Goal: Information Seeking & Learning: Learn about a topic

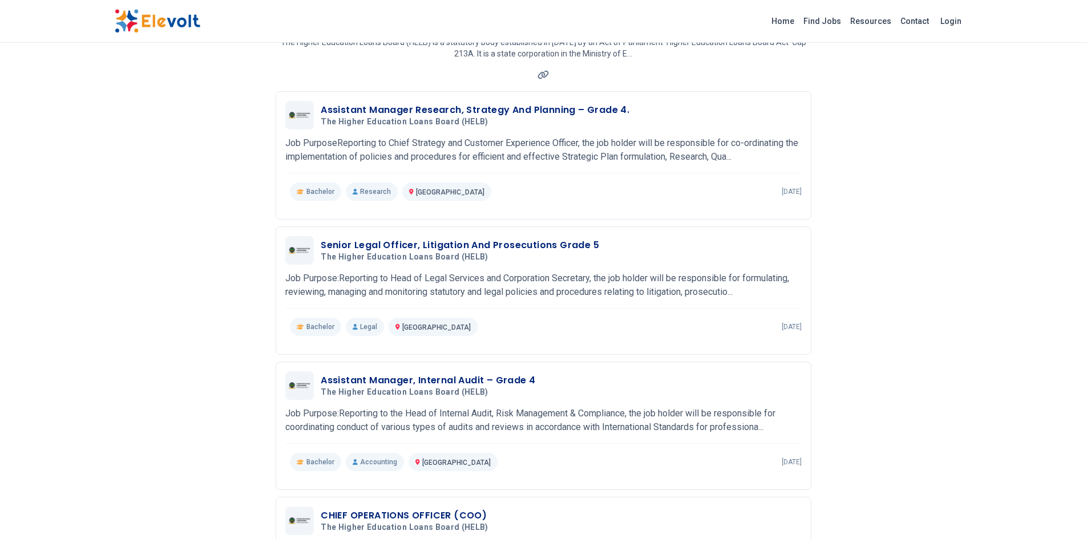
scroll to position [57, 0]
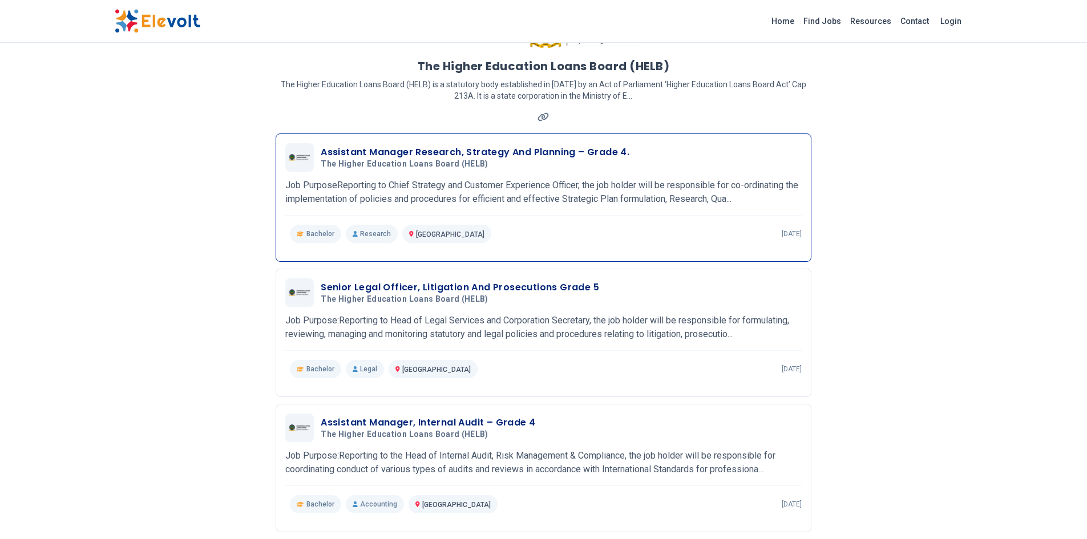
click at [341, 145] on h3 "Assistant Manager Research, Strategy And Planning – Grade 4." at bounding box center [475, 152] width 309 height 14
click at [342, 145] on h3 "Assistant Manager Research, Strategy And Planning – Grade 4." at bounding box center [475, 152] width 309 height 14
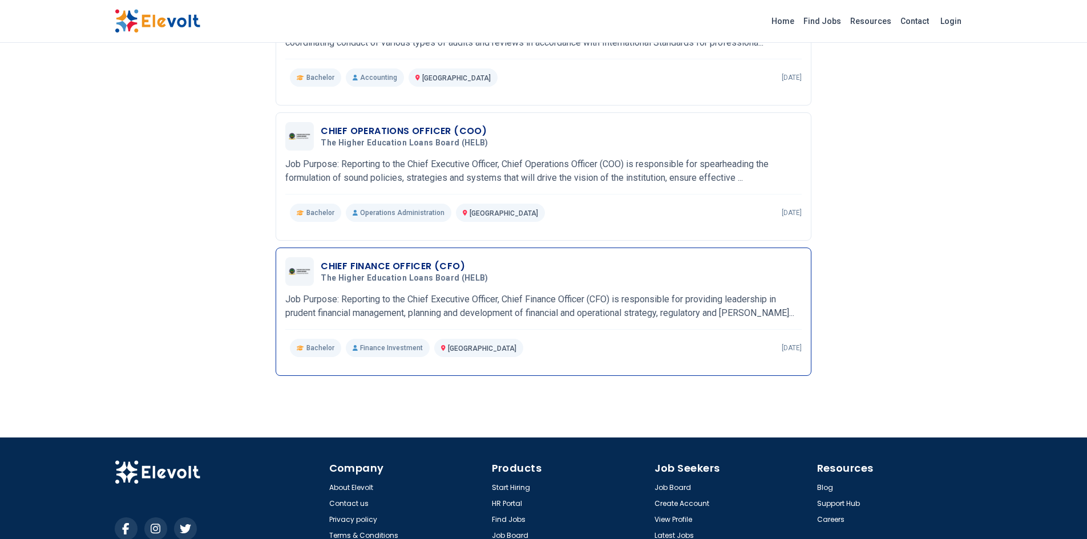
scroll to position [513, 0]
